Goal: Book appointment/travel/reservation

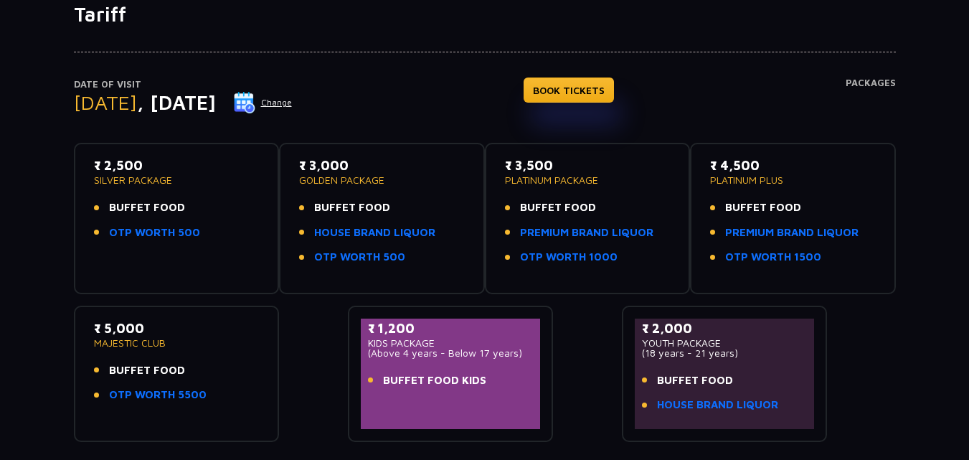
scroll to position [260, 0]
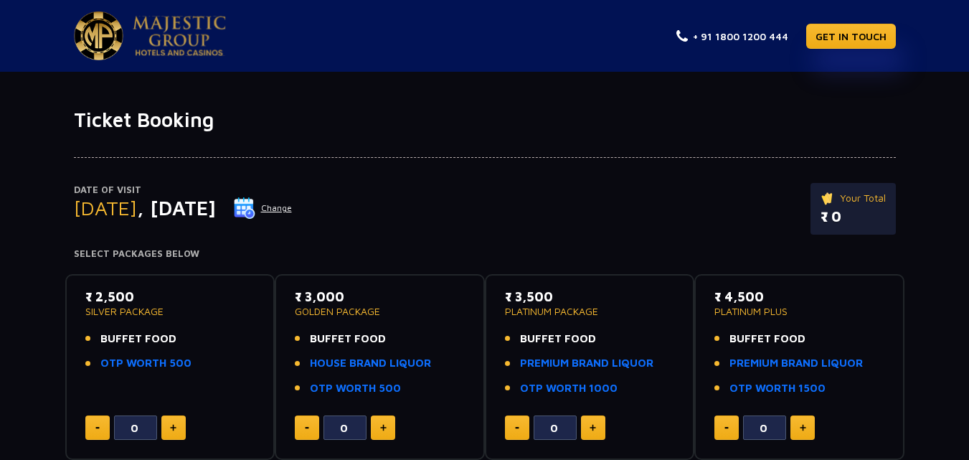
click at [293, 212] on button "Change" at bounding box center [263, 207] width 60 height 23
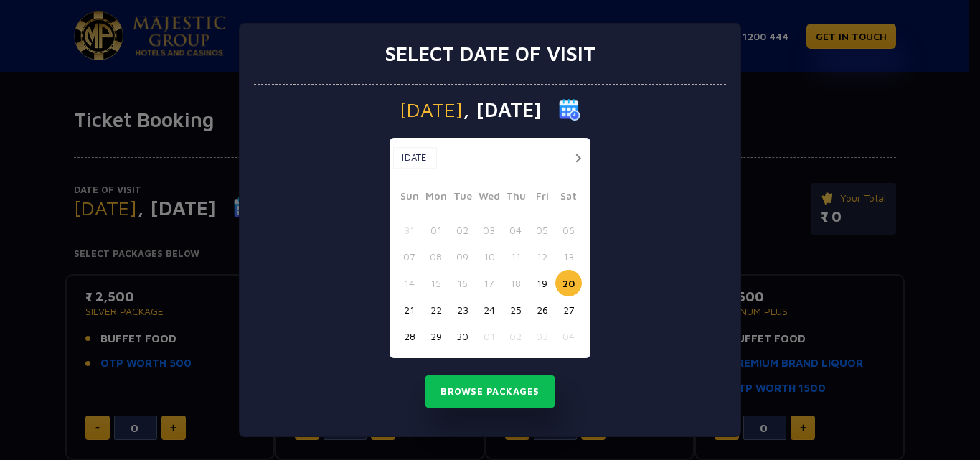
click at [430, 309] on button "22" at bounding box center [435, 309] width 27 height 27
click at [461, 387] on button "Browse Packages" at bounding box center [489, 391] width 129 height 33
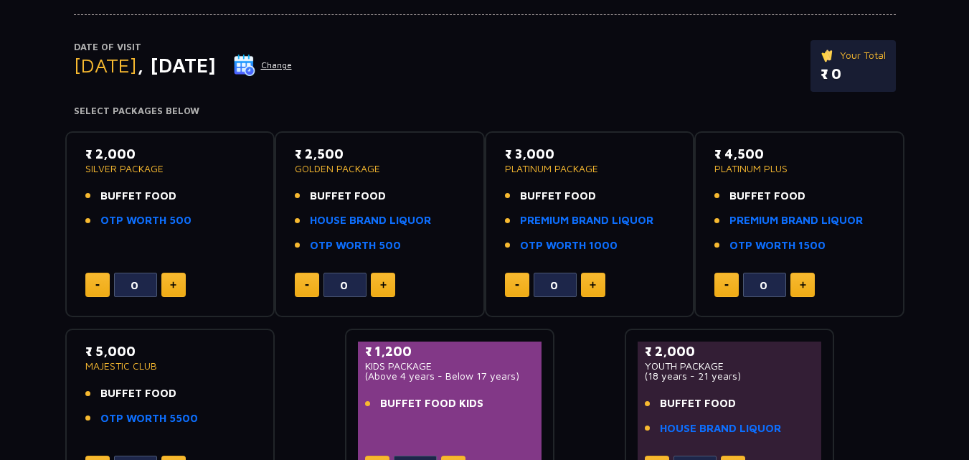
scroll to position [143, 0]
click at [166, 291] on button at bounding box center [173, 284] width 24 height 24
type input "1"
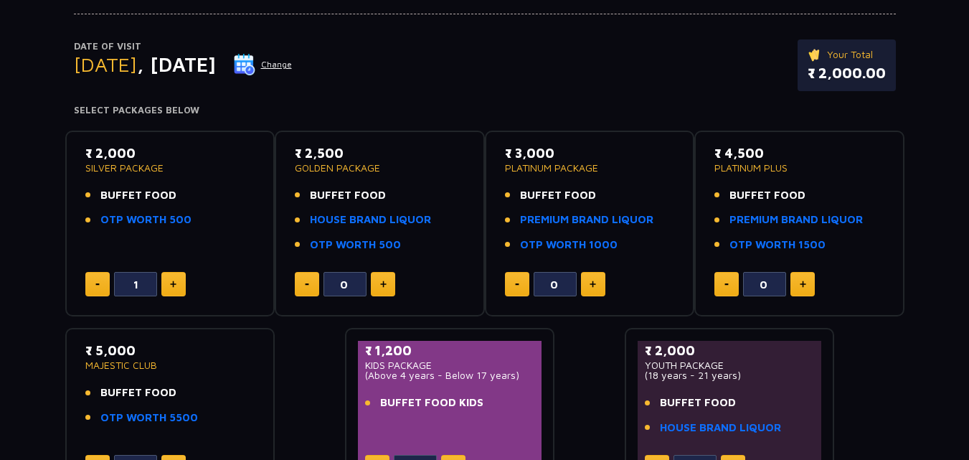
click at [380, 278] on button at bounding box center [383, 284] width 24 height 24
type input "1"
click at [593, 284] on img at bounding box center [592, 283] width 6 height 7
type input "1"
click at [806, 280] on button at bounding box center [802, 284] width 24 height 24
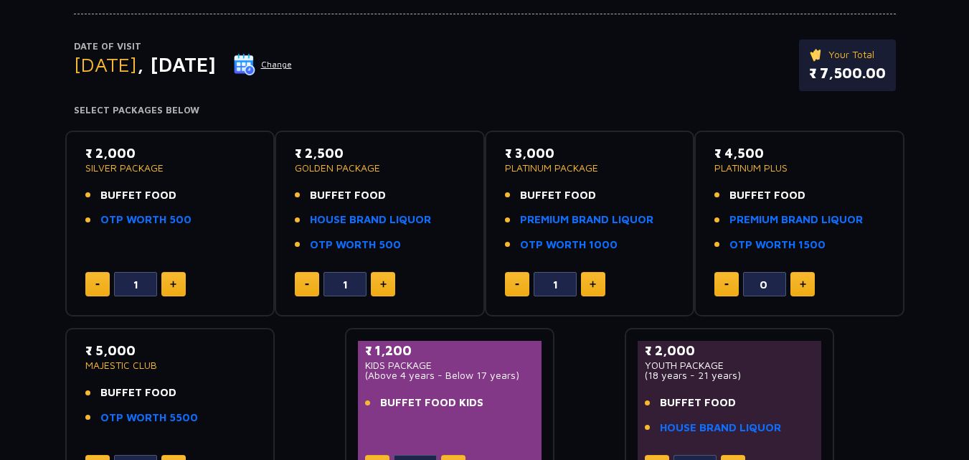
type input "1"
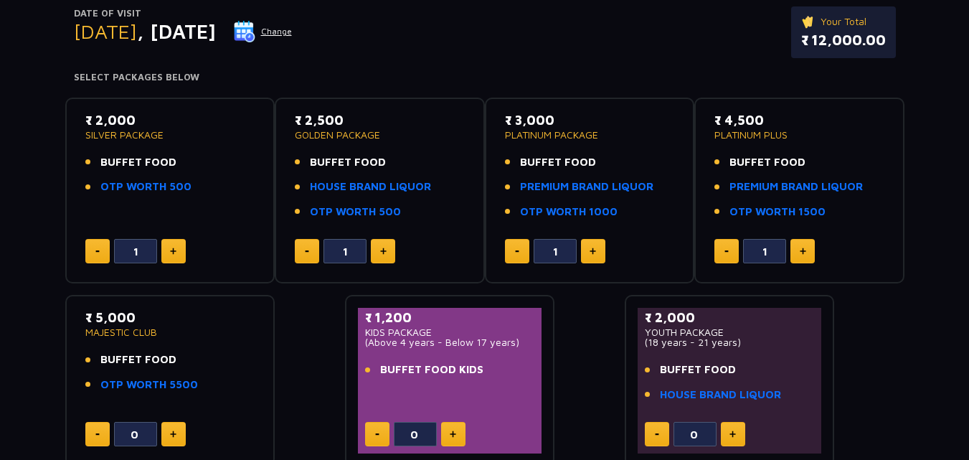
scroll to position [72, 0]
